Goal: Task Accomplishment & Management: Manage account settings

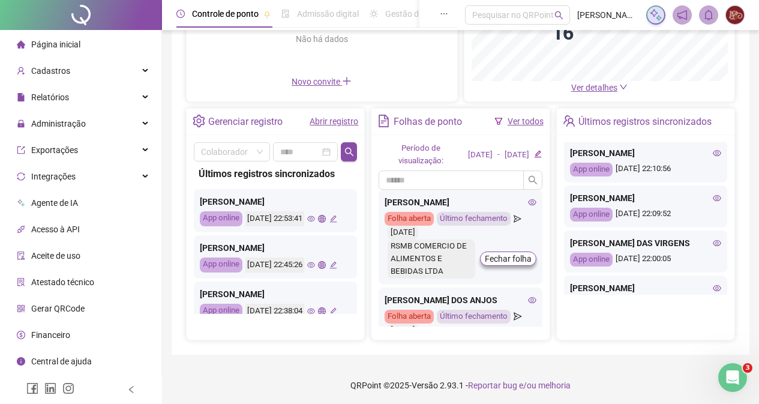
scroll to position [187, 0]
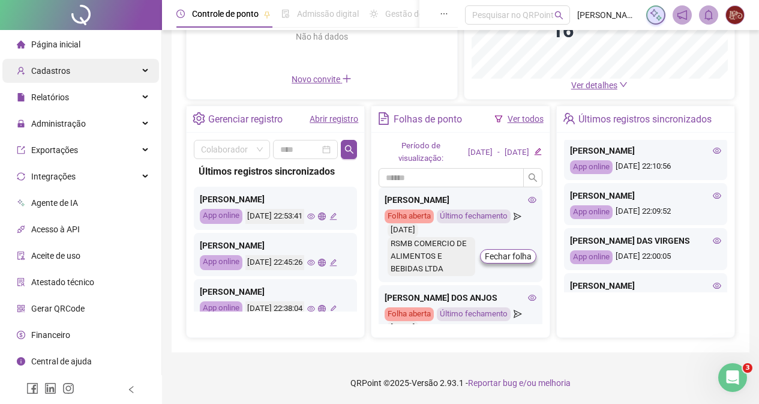
click at [86, 69] on div "Cadastros" at bounding box center [80, 71] width 157 height 24
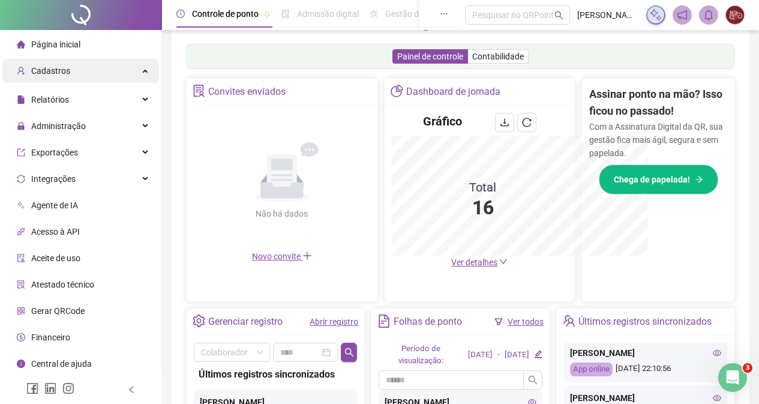
scroll to position [177, 0]
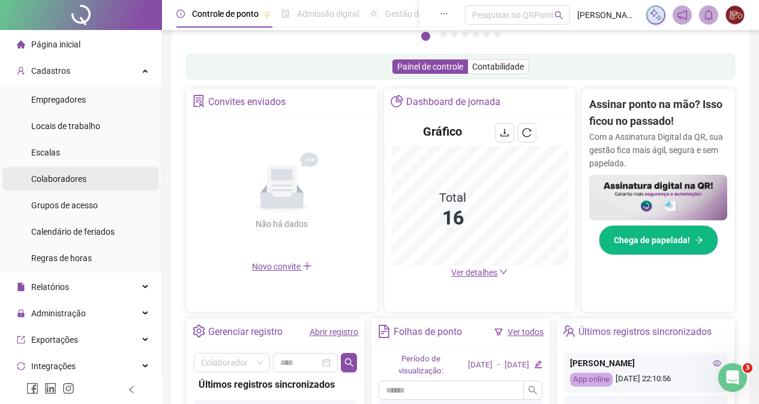
click at [65, 172] on div "Colaboradores" at bounding box center [58, 179] width 55 height 24
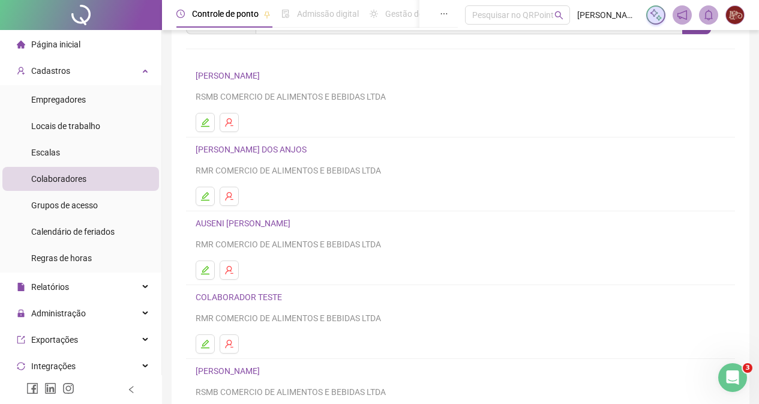
scroll to position [176, 0]
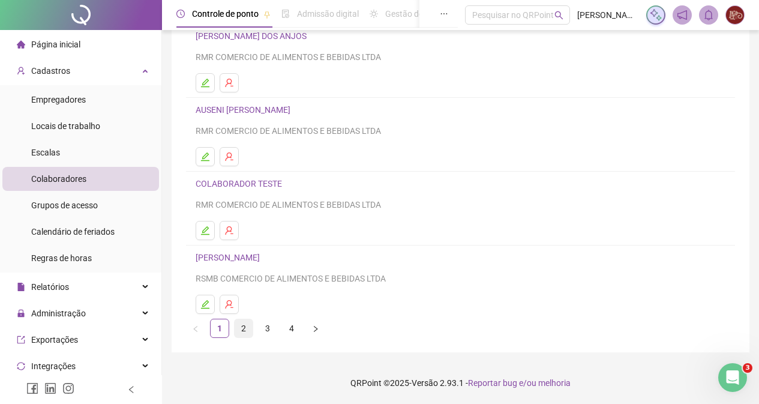
click at [239, 332] on link "2" at bounding box center [244, 328] width 18 height 18
click at [227, 229] on icon "user-delete" at bounding box center [229, 231] width 10 height 10
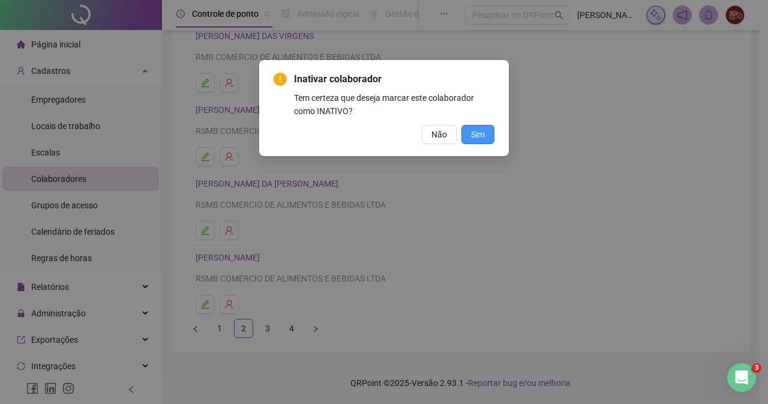
click at [475, 131] on span "Sim" at bounding box center [478, 134] width 14 height 13
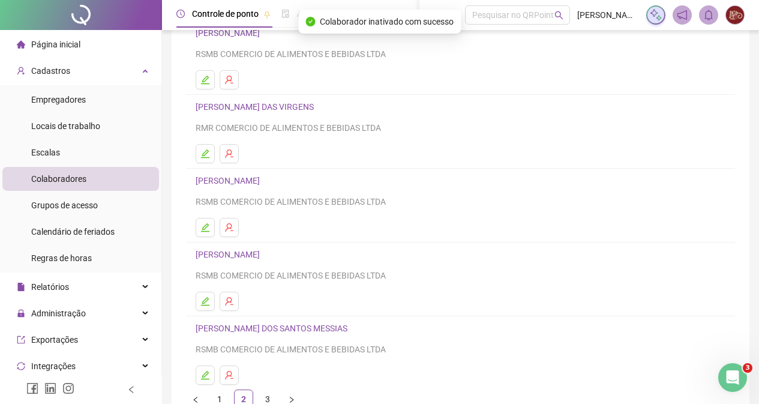
scroll to position [0, 0]
